Goal: Task Accomplishment & Management: Manage account settings

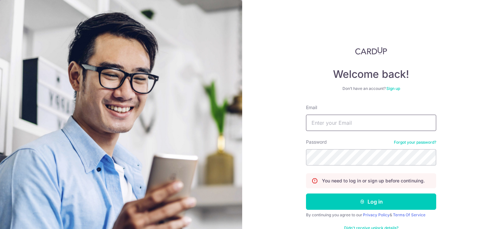
click at [312, 119] on input "Email" at bounding box center [371, 122] width 130 height 16
type input "[PERSON_NAME][EMAIL_ADDRESS][PERSON_NAME][DOMAIN_NAME]"
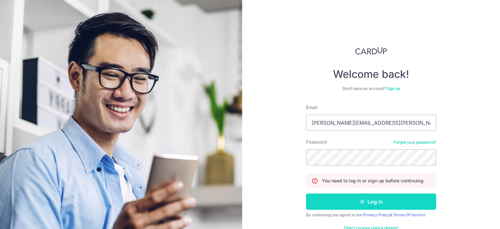
click at [371, 200] on button "Log in" at bounding box center [371, 201] width 130 height 16
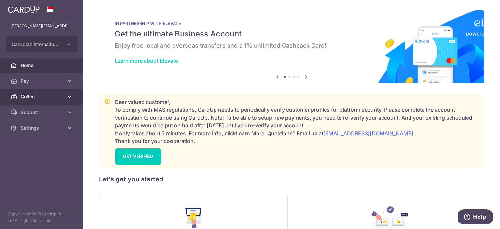
click at [65, 90] on link "Collect" at bounding box center [41, 97] width 83 height 16
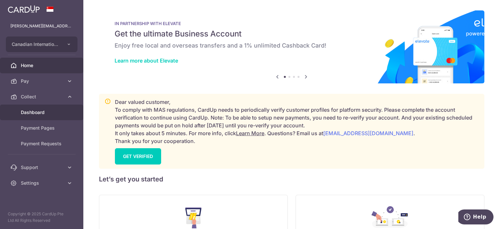
click at [49, 118] on link "Dashboard" at bounding box center [41, 112] width 83 height 16
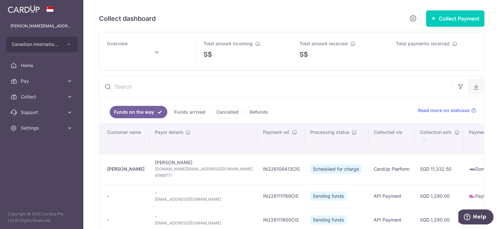
click at [474, 85] on icon "button" at bounding box center [476, 86] width 7 height 7
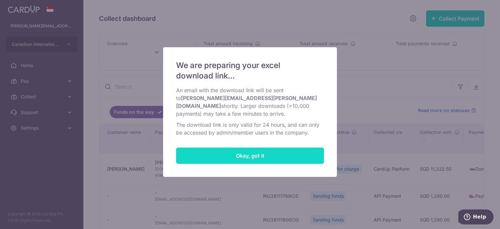
click at [287, 147] on button "Okay, got it" at bounding box center [250, 155] width 148 height 16
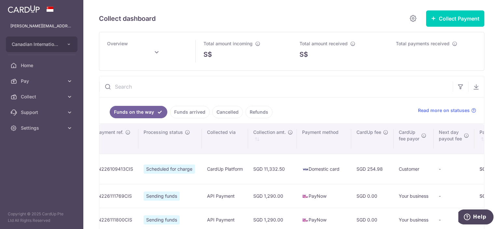
scroll to position [0, 167]
type input "August 2025"
